Goal: Complete application form: Complete application form

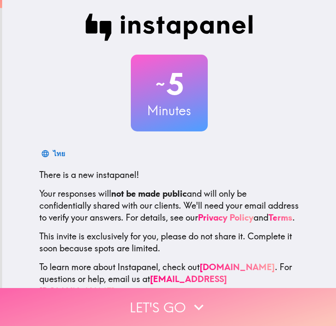
click at [194, 305] on icon "button" at bounding box center [198, 308] width 9 height 6
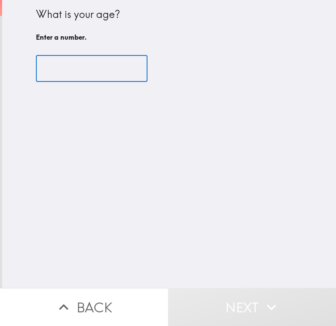
click at [53, 65] on input "number" at bounding box center [91, 69] width 111 height 26
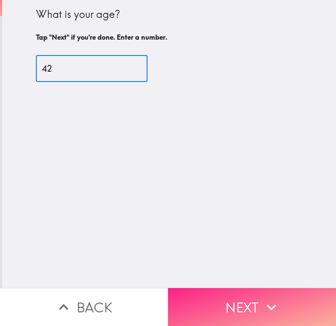
type input "42"
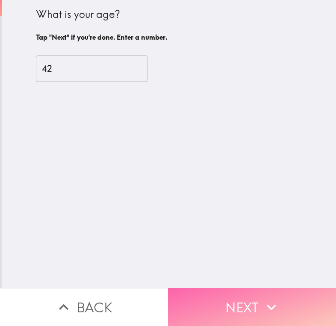
click at [241, 305] on button "Next" at bounding box center [252, 307] width 168 height 38
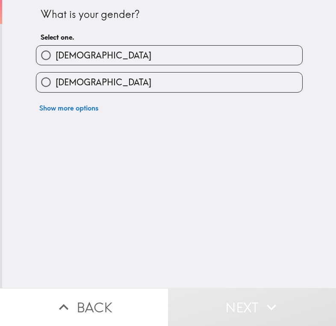
click at [73, 57] on label "[DEMOGRAPHIC_DATA]" at bounding box center [169, 55] width 266 height 19
click at [56, 57] on input "[DEMOGRAPHIC_DATA]" at bounding box center [45, 55] width 19 height 19
radio input "true"
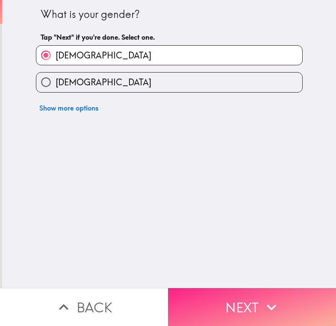
click at [244, 290] on button "Next" at bounding box center [252, 307] width 168 height 38
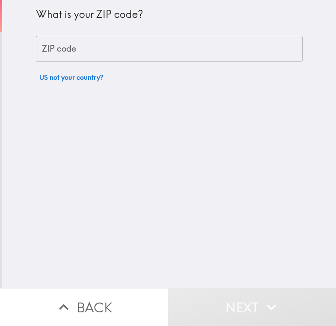
click at [116, 189] on div "What is your ZIP code? ZIP code ZIP code US not your country?" at bounding box center [169, 144] width 334 height 288
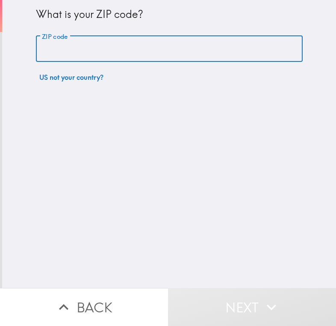
click at [82, 47] on input "ZIP code" at bounding box center [169, 49] width 267 height 26
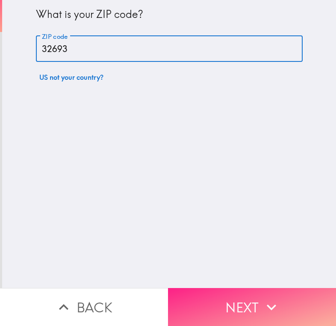
type input "32693"
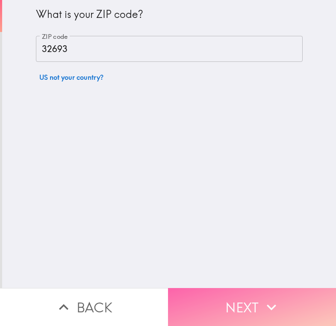
click at [245, 300] on button "Next" at bounding box center [252, 307] width 168 height 38
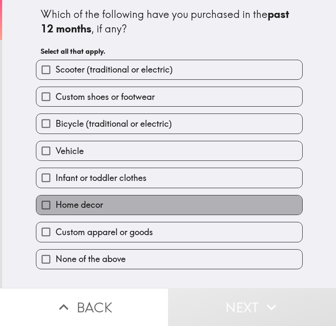
click at [73, 208] on span "Home decor" at bounding box center [79, 205] width 47 height 12
click at [56, 208] on input "Home decor" at bounding box center [45, 205] width 19 height 19
checkbox input "true"
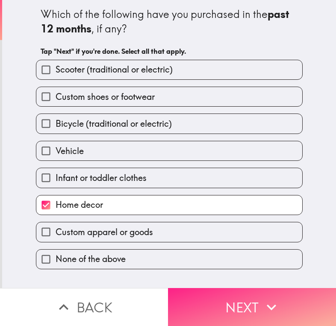
click at [257, 307] on button "Next" at bounding box center [252, 307] width 168 height 38
